Goal: Transaction & Acquisition: Purchase product/service

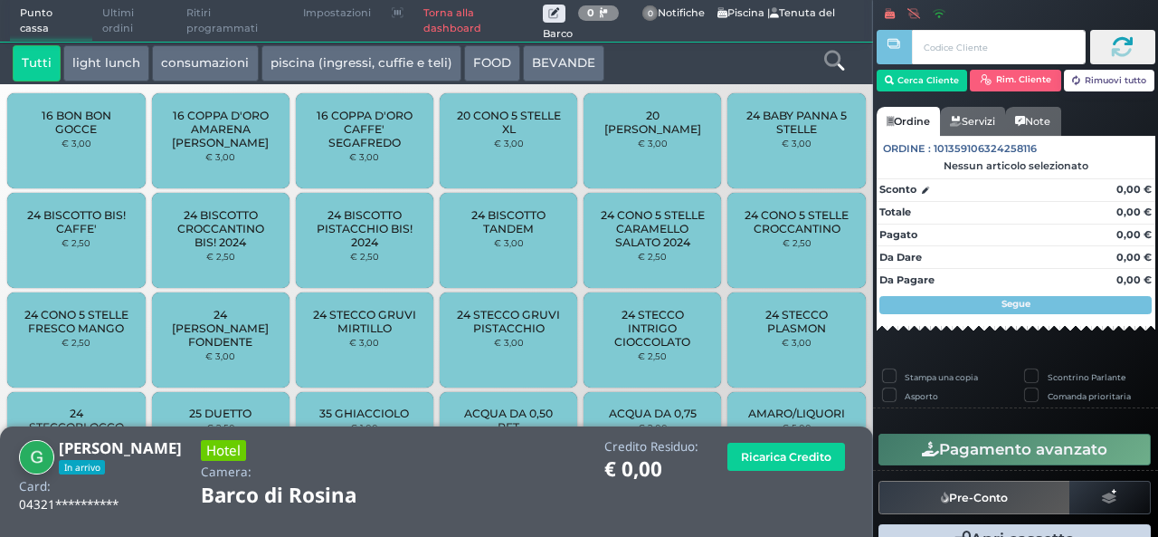
click at [638, 262] on small "€ 2,50" at bounding box center [652, 256] width 29 height 11
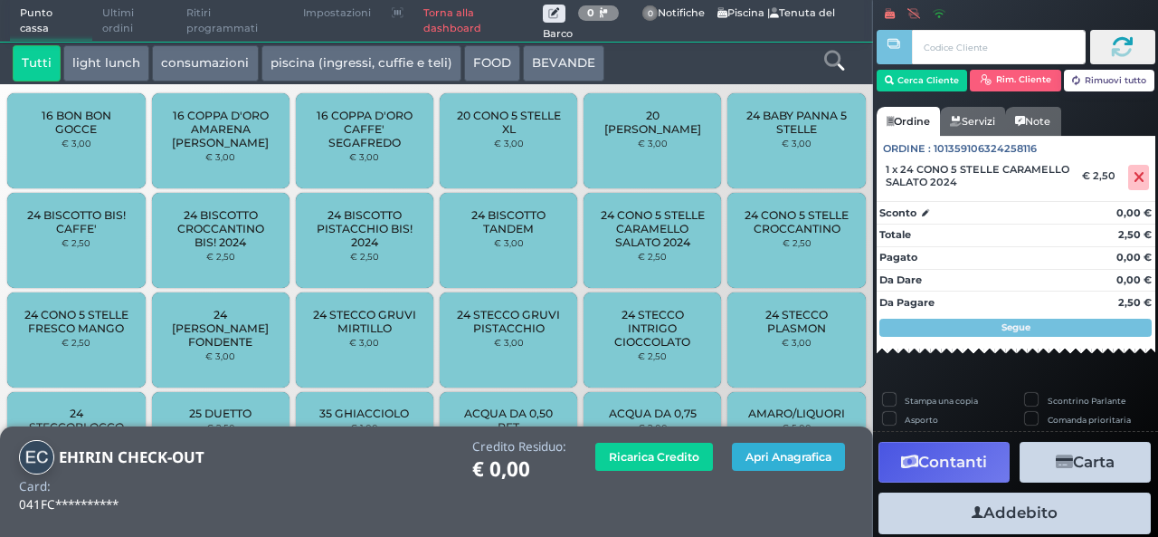
click at [771, 461] on button "Apri Anagrafica" at bounding box center [788, 457] width 113 height 28
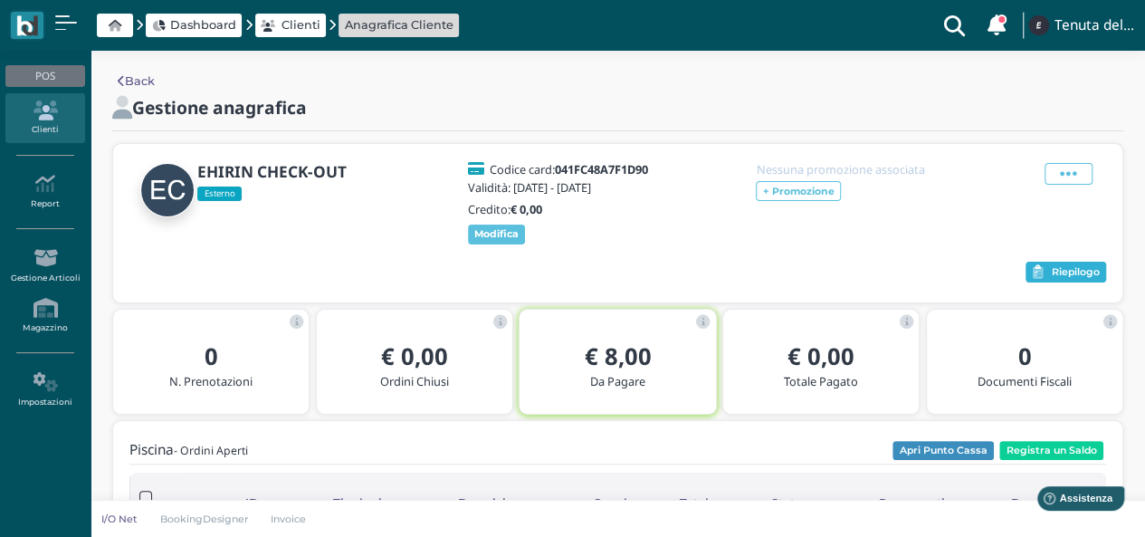
click at [1062, 276] on span "Riepilogo" at bounding box center [1076, 272] width 48 height 13
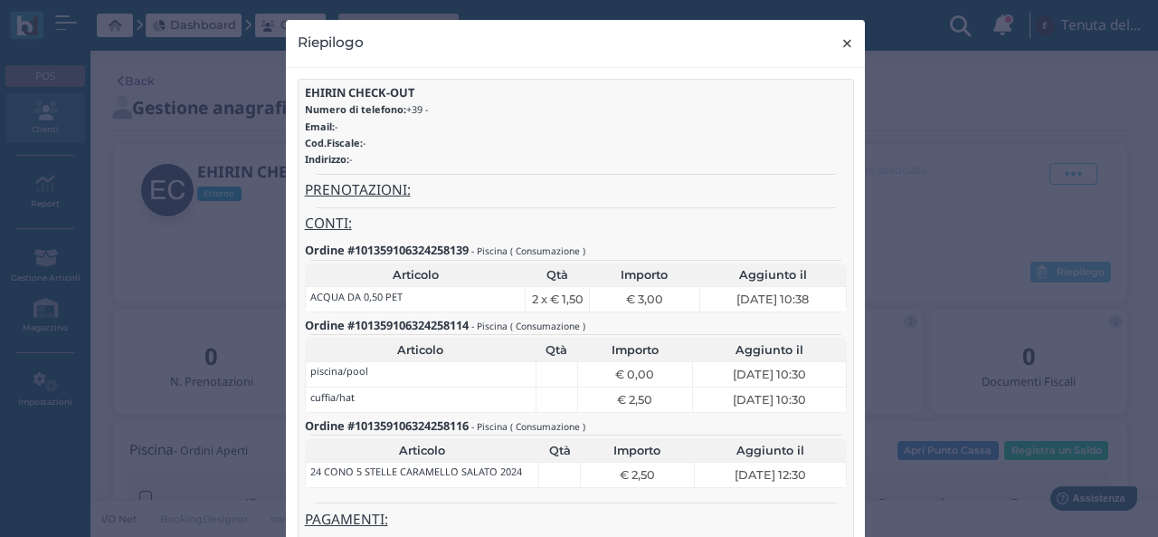
click at [841, 45] on span "×" at bounding box center [848, 44] width 14 height 24
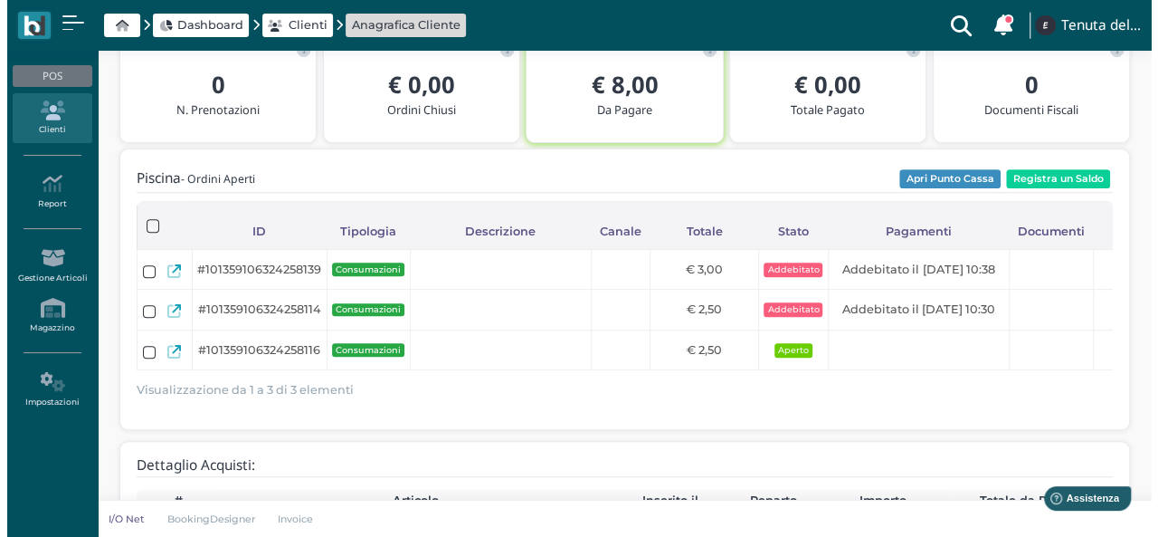
scroll to position [90, 0]
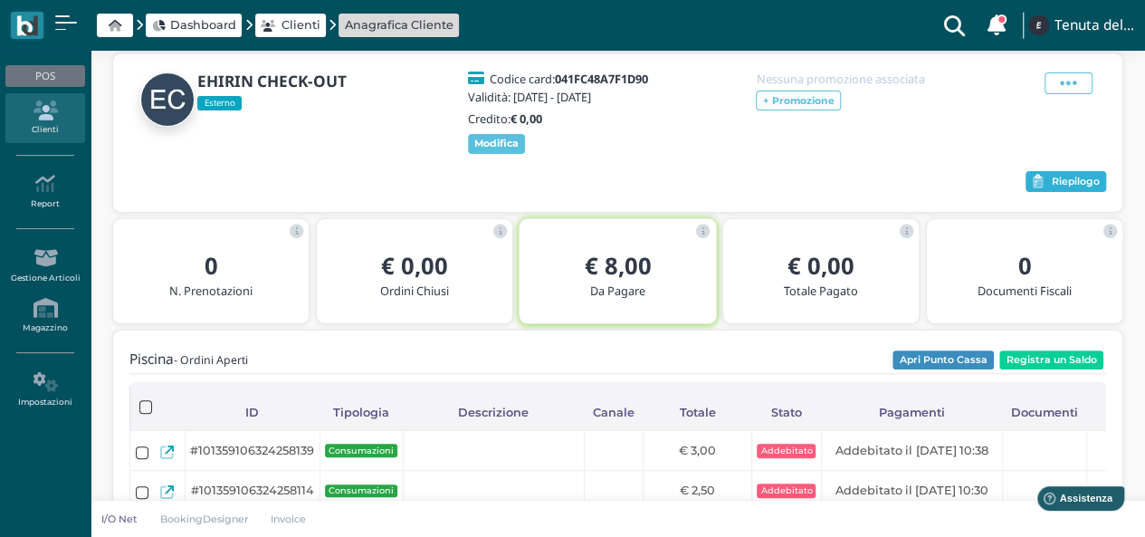
click at [1037, 186] on icon "button" at bounding box center [1037, 182] width 11 height 14
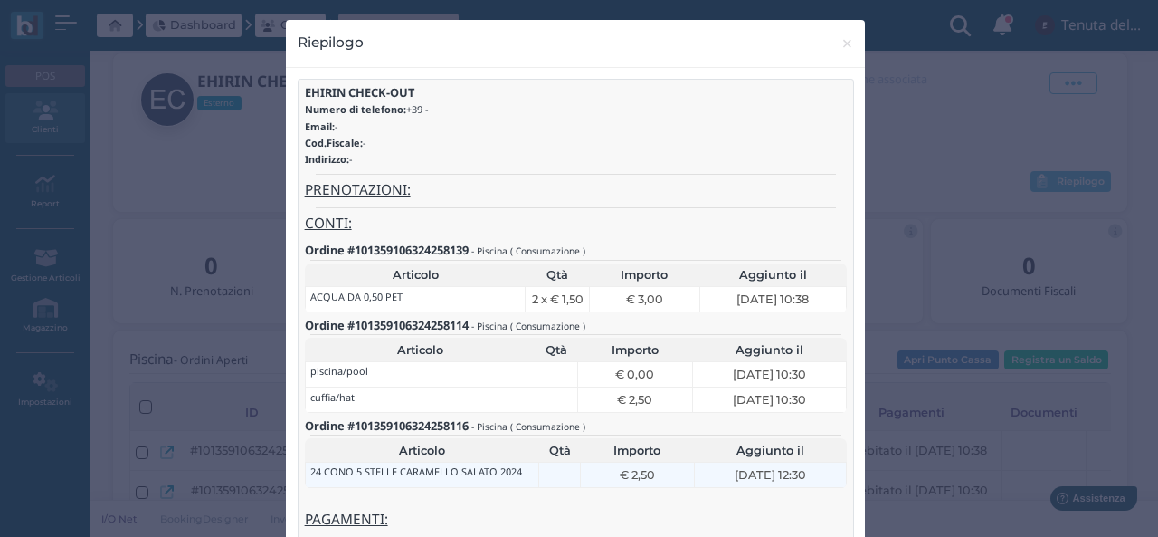
scroll to position [112, 0]
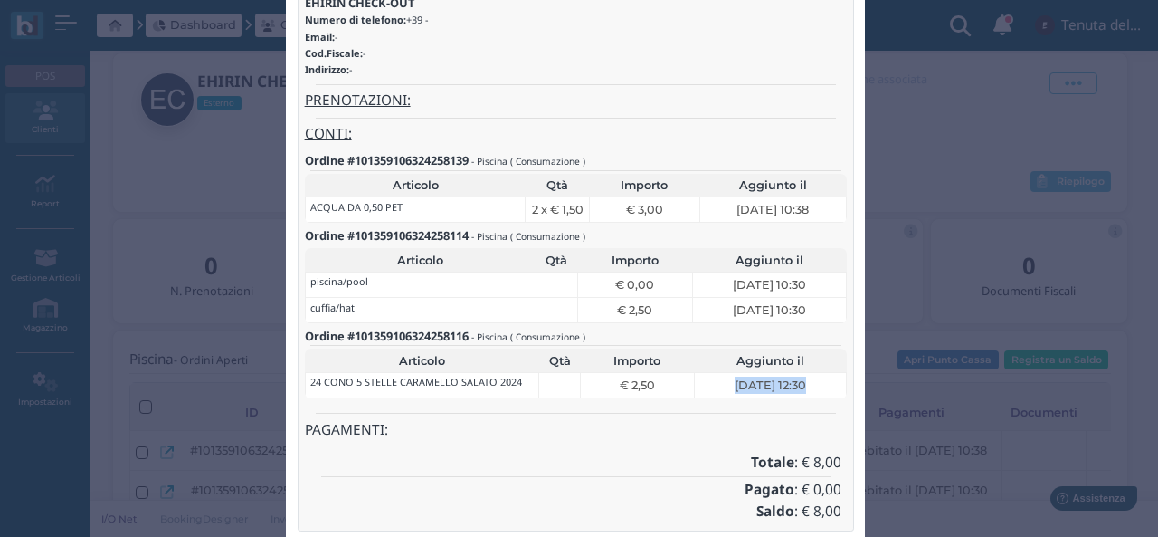
drag, startPoint x: 671, startPoint y: 395, endPoint x: 707, endPoint y: 405, distance: 36.7
click at [695, 404] on div "EHIRIN CHECK-OUT Numero di telefono: +39 - Email: - Cod.Fiscale: - Indirizzo: -…" at bounding box center [576, 260] width 556 height 542
click at [694, 384] on td "26 Set 2025, 12:30" at bounding box center [770, 384] width 152 height 25
drag, startPoint x: 652, startPoint y: 375, endPoint x: 584, endPoint y: 383, distance: 68.4
click at [585, 383] on div "€ 2,50" at bounding box center [636, 384] width 103 height 17
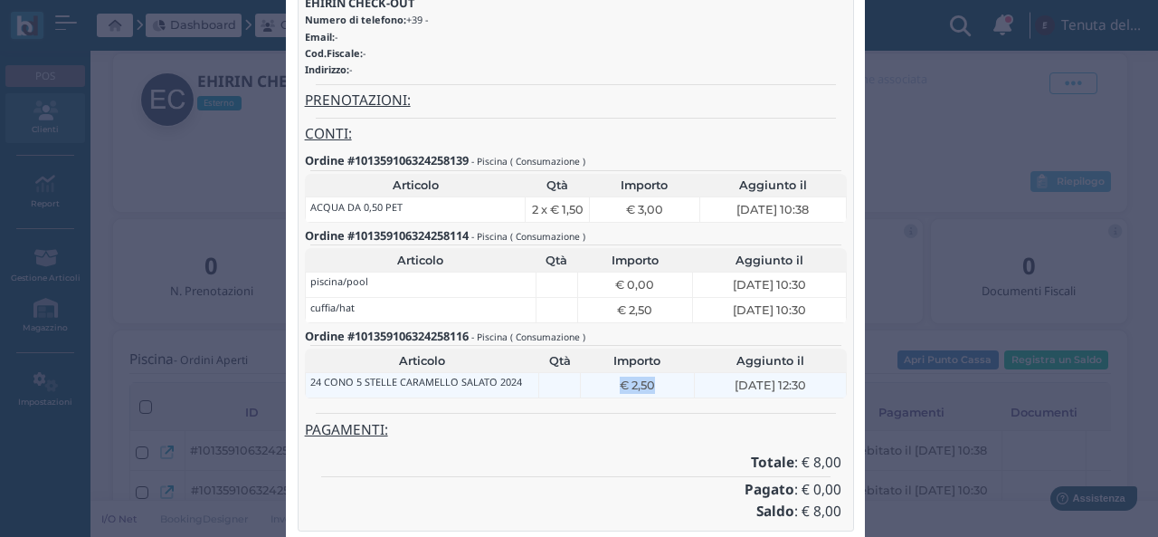
drag, startPoint x: 664, startPoint y: 387, endPoint x: 677, endPoint y: 387, distance: 12.7
click at [666, 387] on div "€ 2,50" at bounding box center [636, 384] width 103 height 17
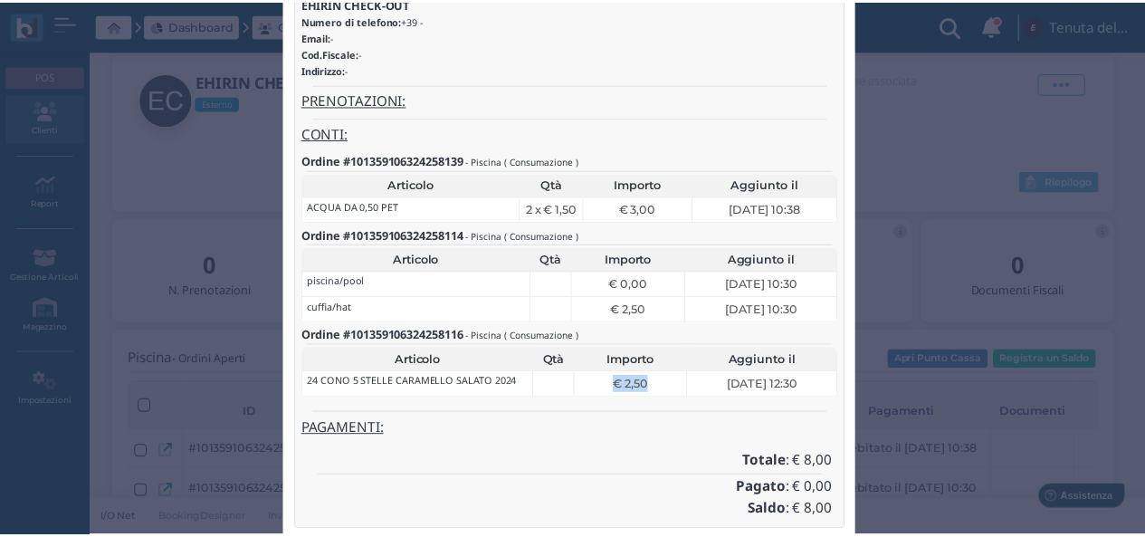
scroll to position [0, 0]
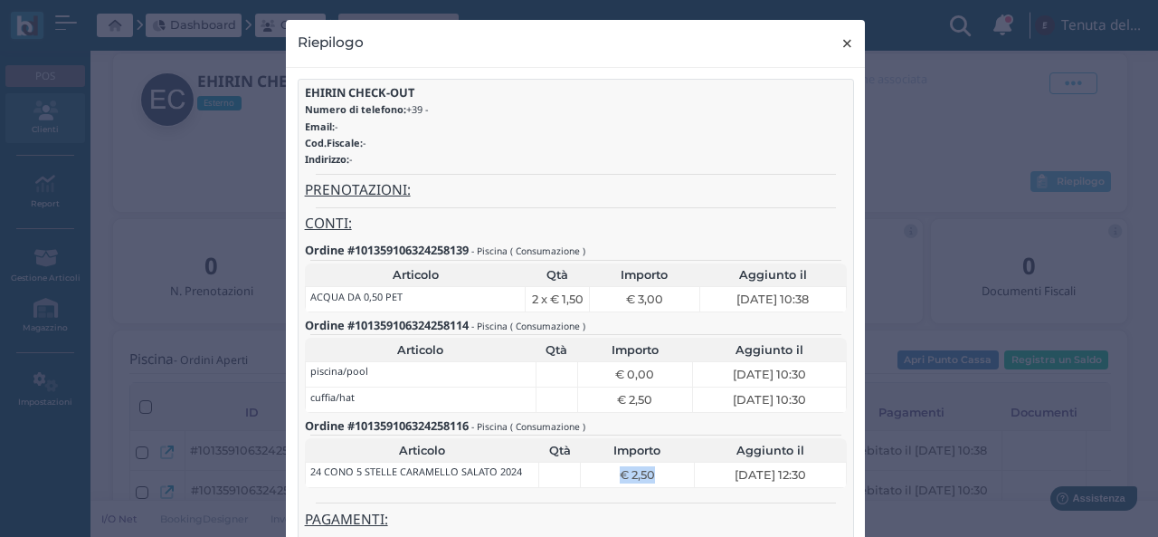
click at [843, 33] on span "×" at bounding box center [848, 44] width 14 height 24
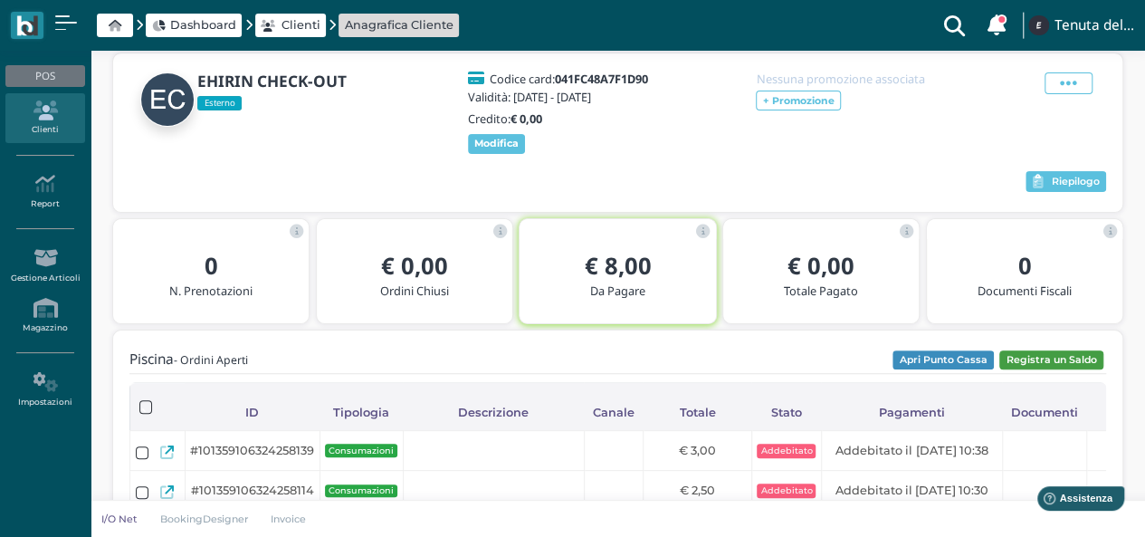
click at [1010, 356] on button "Registra un Saldo" at bounding box center [1051, 360] width 104 height 20
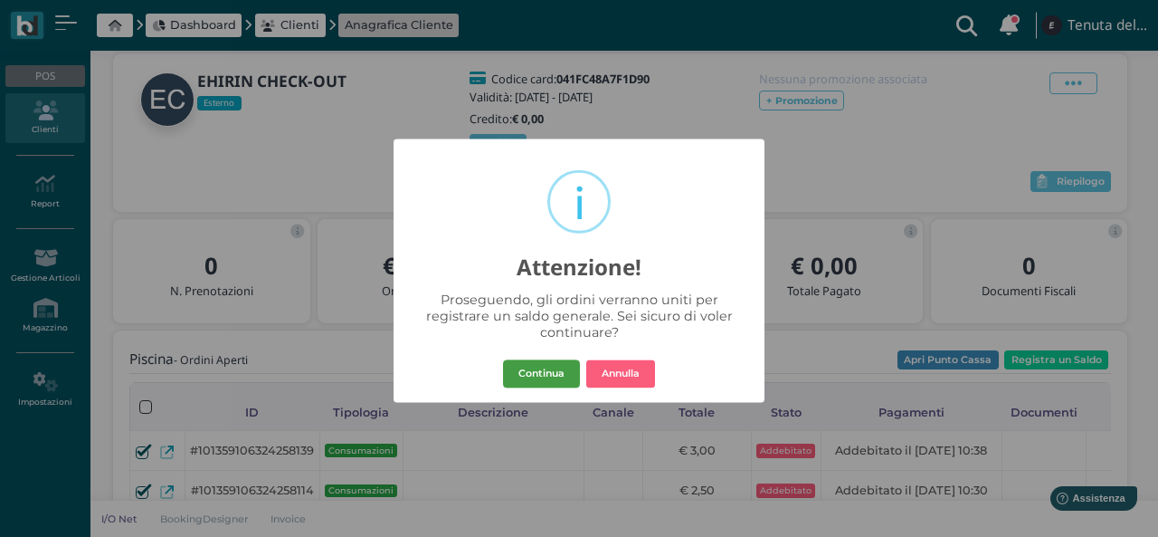
click at [510, 366] on button "Continua" at bounding box center [541, 373] width 77 height 29
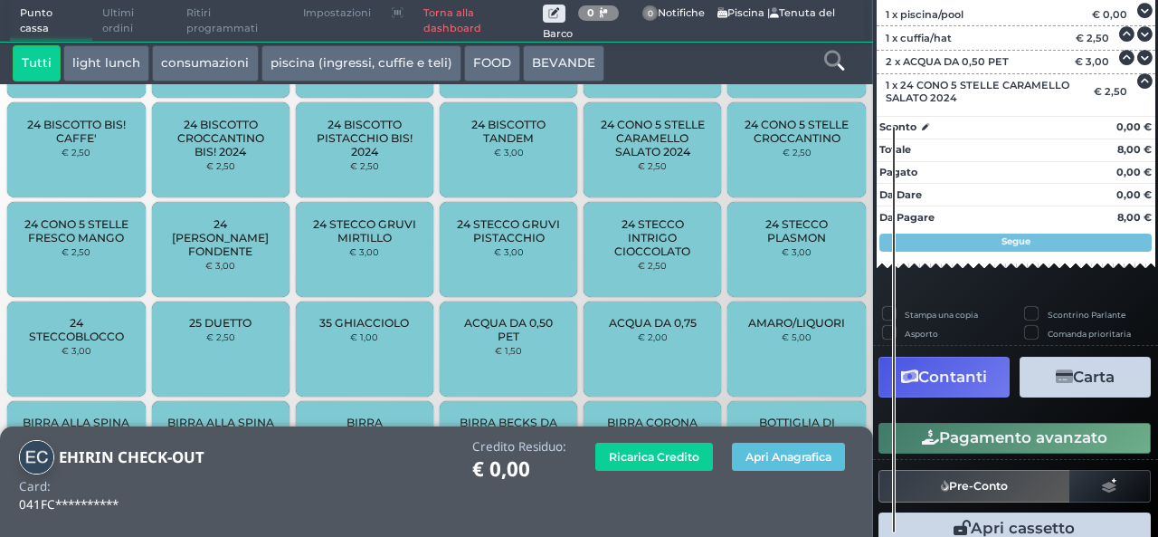
scroll to position [244, 0]
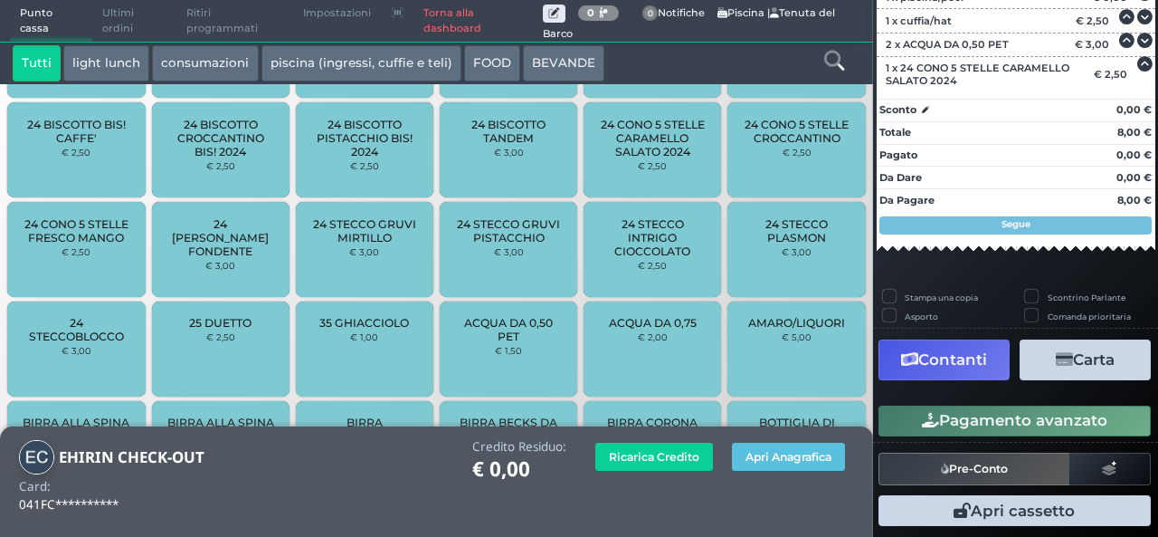
click at [985, 362] on button "Contanti" at bounding box center [944, 359] width 131 height 41
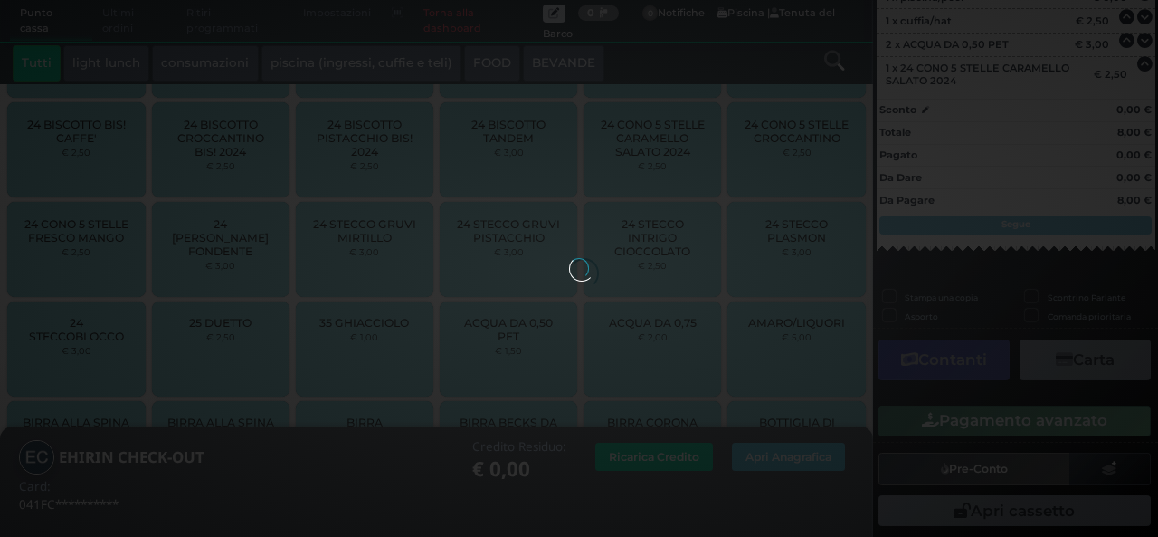
scroll to position [169, 0]
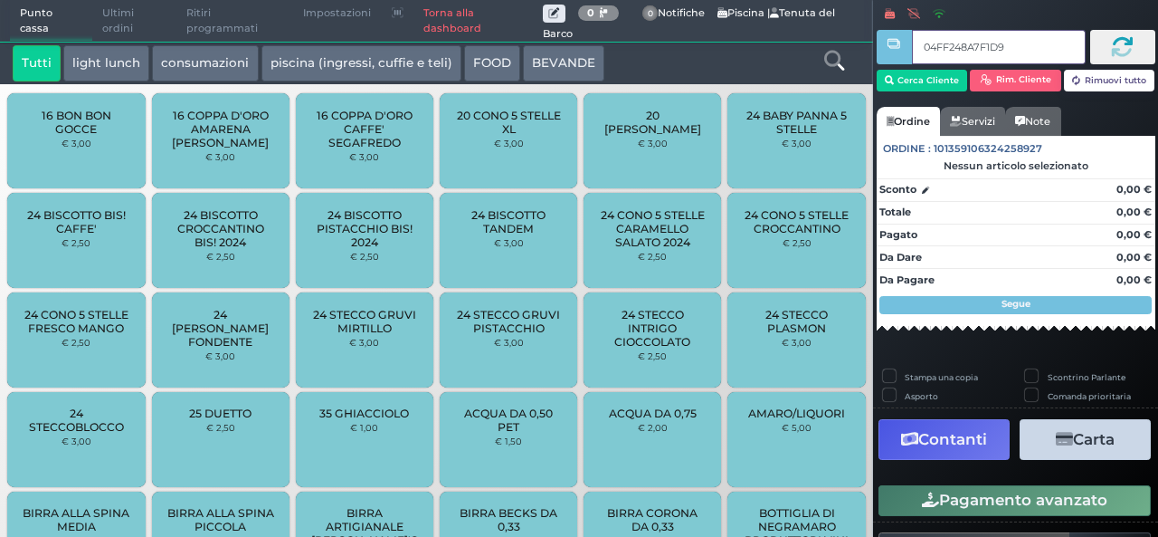
type input "04FF248A7F1D94"
